Goal: Transaction & Acquisition: Purchase product/service

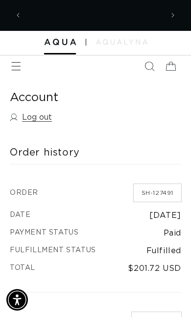
scroll to position [0, 137]
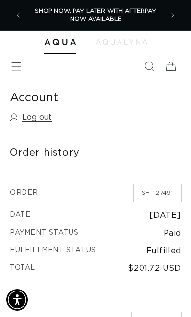
click at [175, 60] on icon at bounding box center [171, 66] width 22 height 22
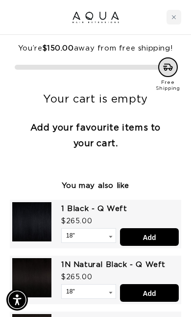
scroll to position [0, 0]
click at [174, 20] on div "Close cart" at bounding box center [174, 17] width 15 height 15
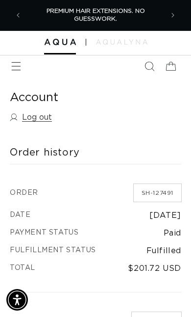
click at [12, 70] on icon "Menu" at bounding box center [16, 66] width 10 height 10
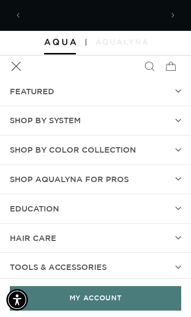
scroll to position [0, 275]
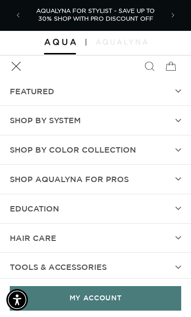
click at [19, 116] on span "SHOP BY SYSTEM" at bounding box center [45, 120] width 71 height 14
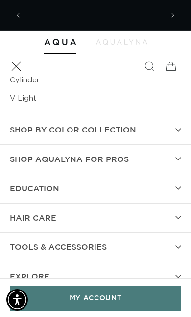
scroll to position [0, 137]
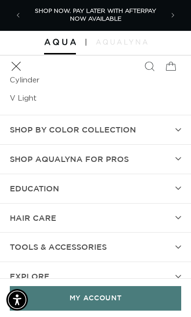
click at [35, 164] on summary "Shop AquaLyna for Pros" at bounding box center [95, 159] width 191 height 29
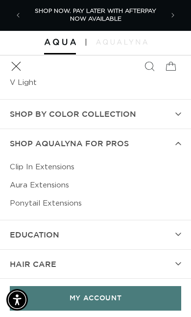
scroll to position [172, 0]
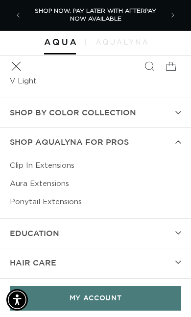
click at [16, 161] on link "Clip In Extensions" at bounding box center [96, 166] width 172 height 18
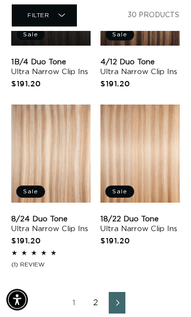
scroll to position [1420, 0]
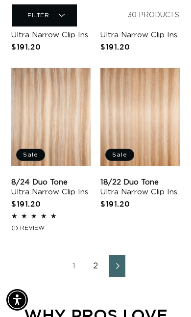
click at [97, 268] on link "2" at bounding box center [95, 266] width 17 height 22
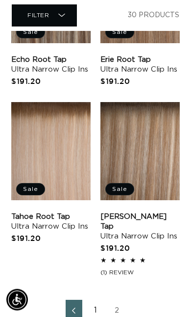
scroll to position [1248, 0]
click at [169, 212] on link "Victoria Root Tap Ultra Narrow Clip Ins" at bounding box center [140, 226] width 79 height 29
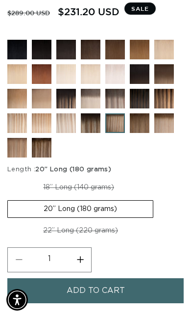
scroll to position [0, 166]
click at [126, 218] on label "20” Long (180 grams) Variant sold out or unavailable" at bounding box center [80, 209] width 146 height 18
click at [155, 178] on input "20” Long (180 grams) Variant sold out or unavailable" at bounding box center [155, 177] width 0 height 0
click at [67, 196] on label "18” Long (140 grams) Variant sold out or unavailable" at bounding box center [78, 187] width 143 height 17
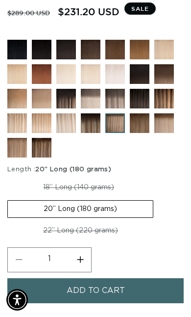
click at [10, 178] on input "18” Long (140 grams) Variant sold out or unavailable" at bounding box center [10, 177] width 0 height 0
radio input "true"
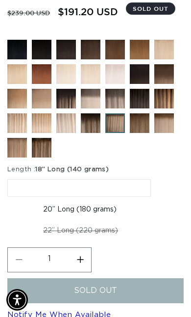
scroll to position [0, 166]
click at [98, 218] on label "20” Long (180 grams) Variant sold out or unavailable" at bounding box center [79, 209] width 145 height 17
click at [156, 178] on input "20” Long (180 grams) Variant sold out or unavailable" at bounding box center [156, 177] width 0 height 0
radio input "true"
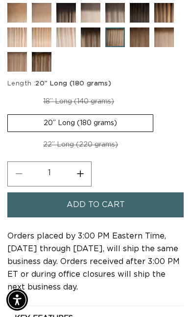
scroll to position [0, 332]
click at [146, 217] on button "Add to cart" at bounding box center [95, 204] width 177 height 25
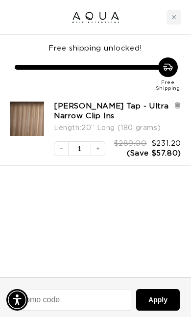
scroll to position [0, 166]
click at [171, 13] on div "Close cart" at bounding box center [174, 17] width 15 height 15
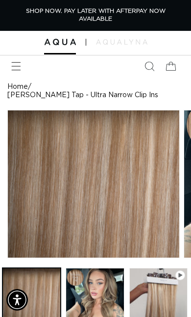
click at [173, 71] on icon at bounding box center [171, 66] width 22 height 22
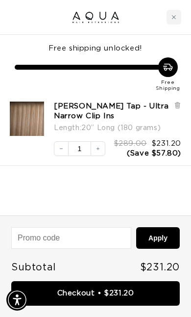
click at [111, 297] on link "Checkout • $231.20" at bounding box center [95, 293] width 169 height 25
